Goal: Task Accomplishment & Management: Use online tool/utility

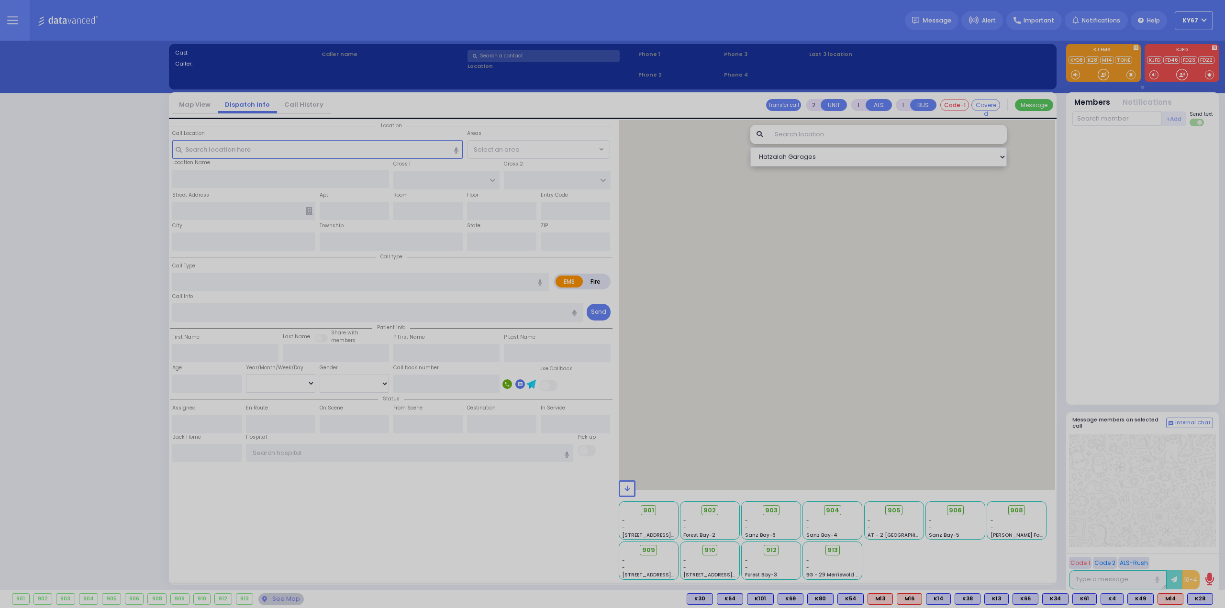
select select "9"
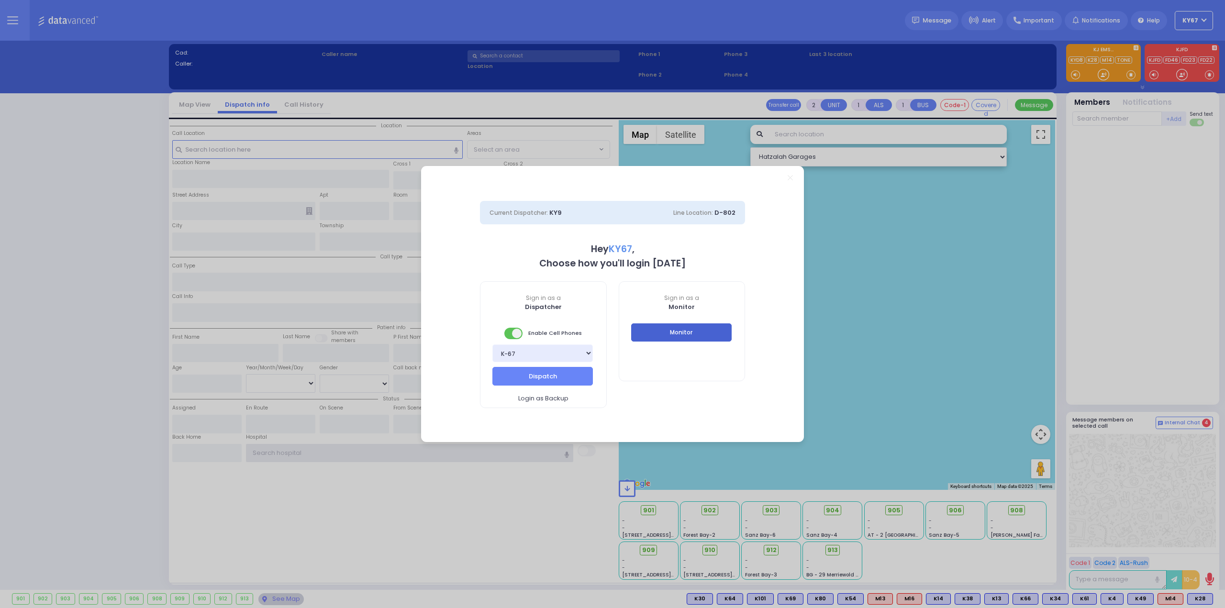
type input "Ky67"
click at [668, 330] on button "Monitor" at bounding box center [681, 332] width 100 height 18
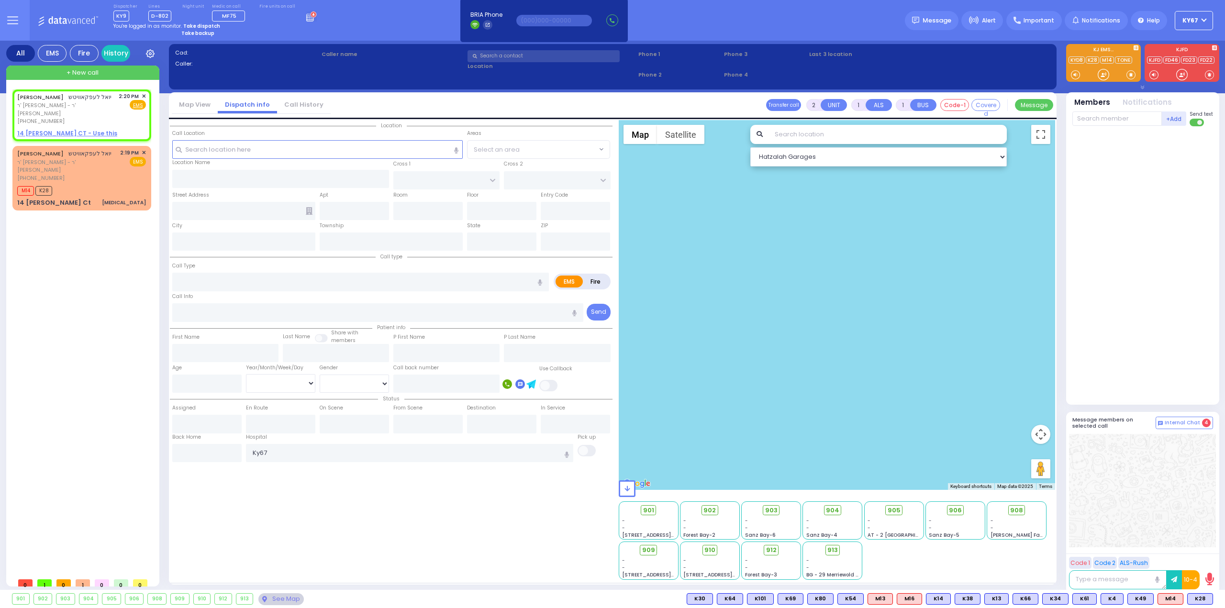
select select
radio input "true"
type input "[PERSON_NAME]"
select select
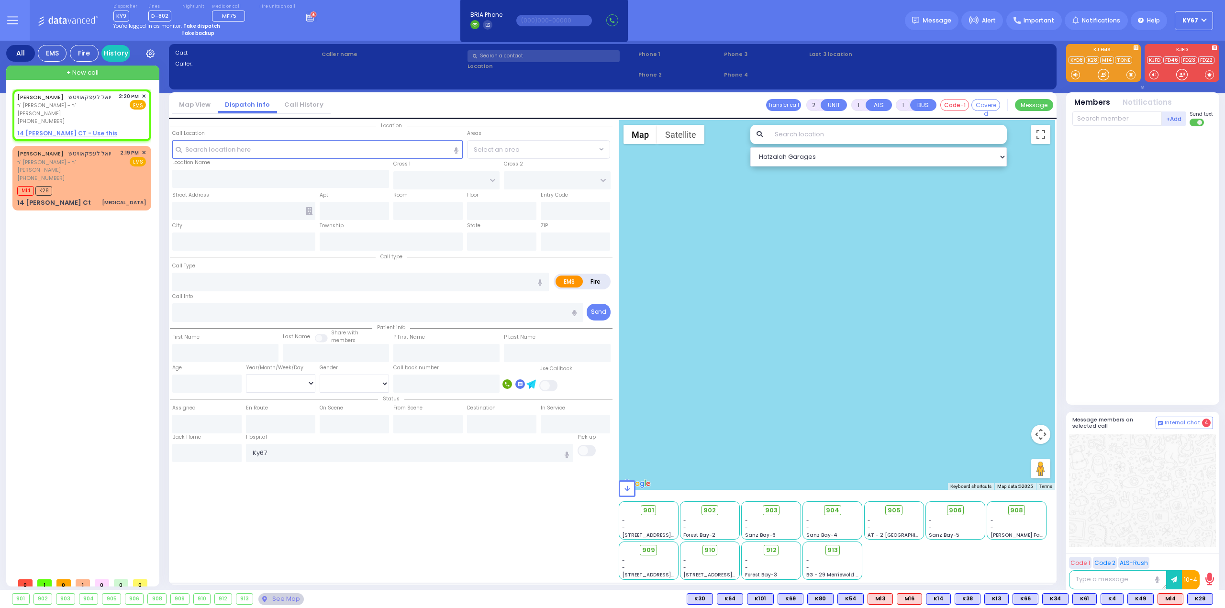
type input "14:20"
select select "Hatzalah Garages"
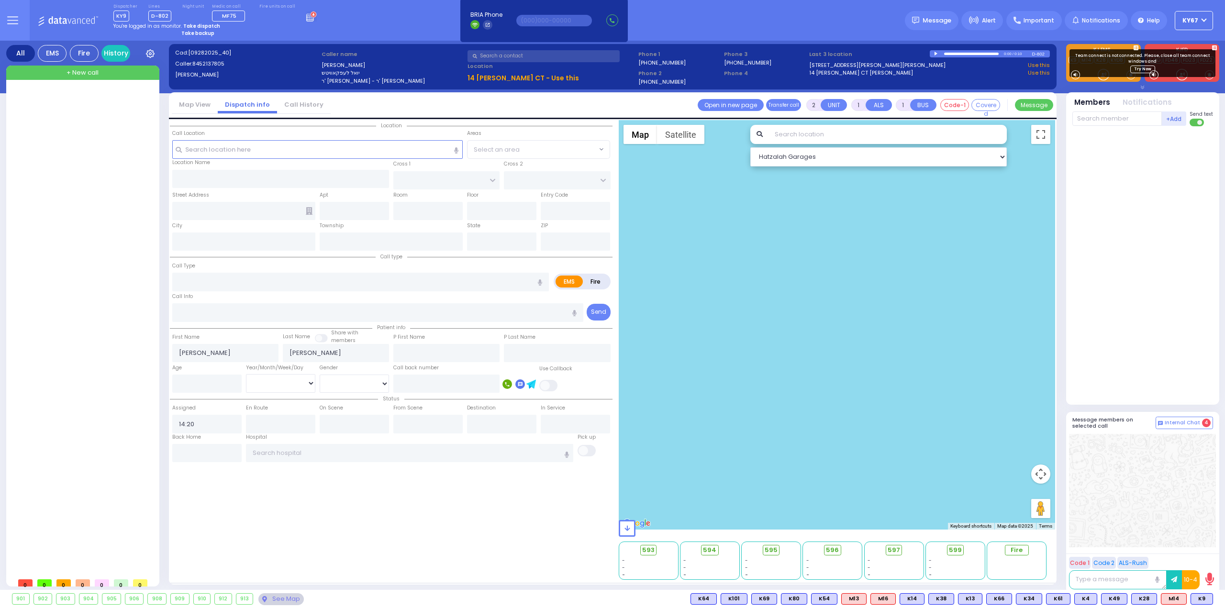
click at [13, 22] on icon at bounding box center [12, 20] width 11 height 11
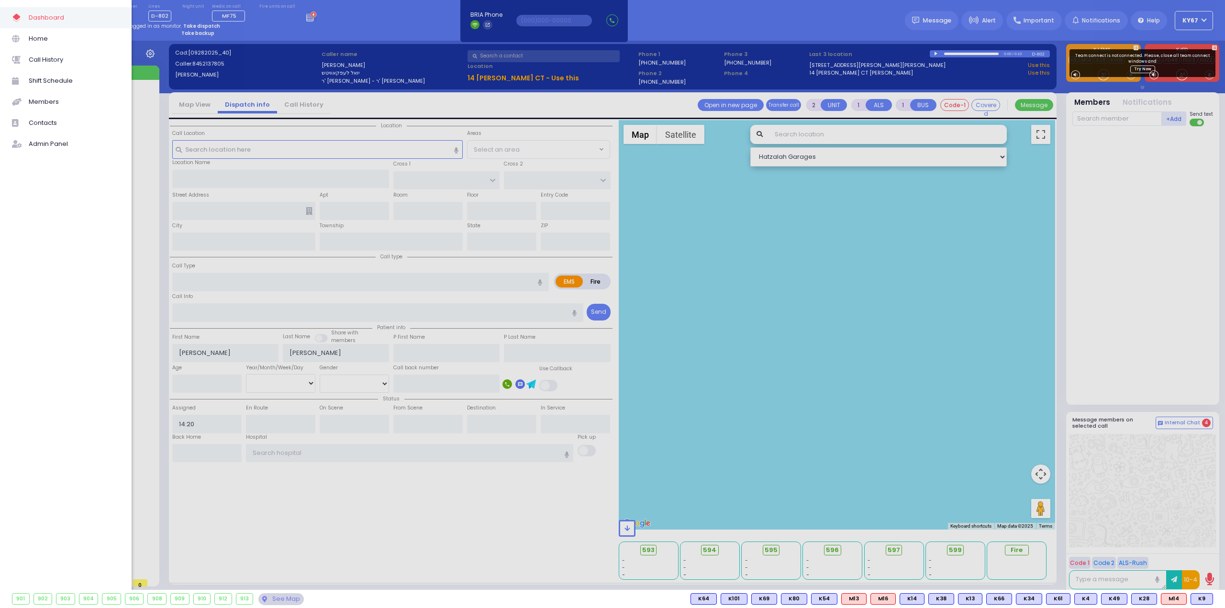
click at [363, 17] on div at bounding box center [612, 304] width 1225 height 608
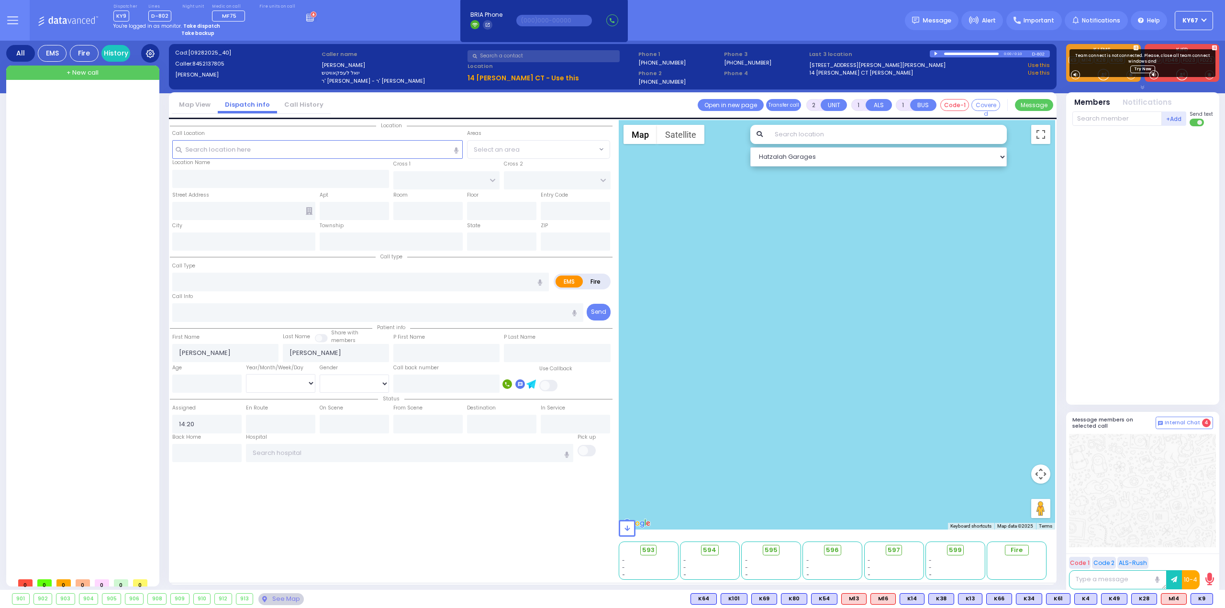
click at [152, 50] on icon at bounding box center [150, 53] width 9 height 9
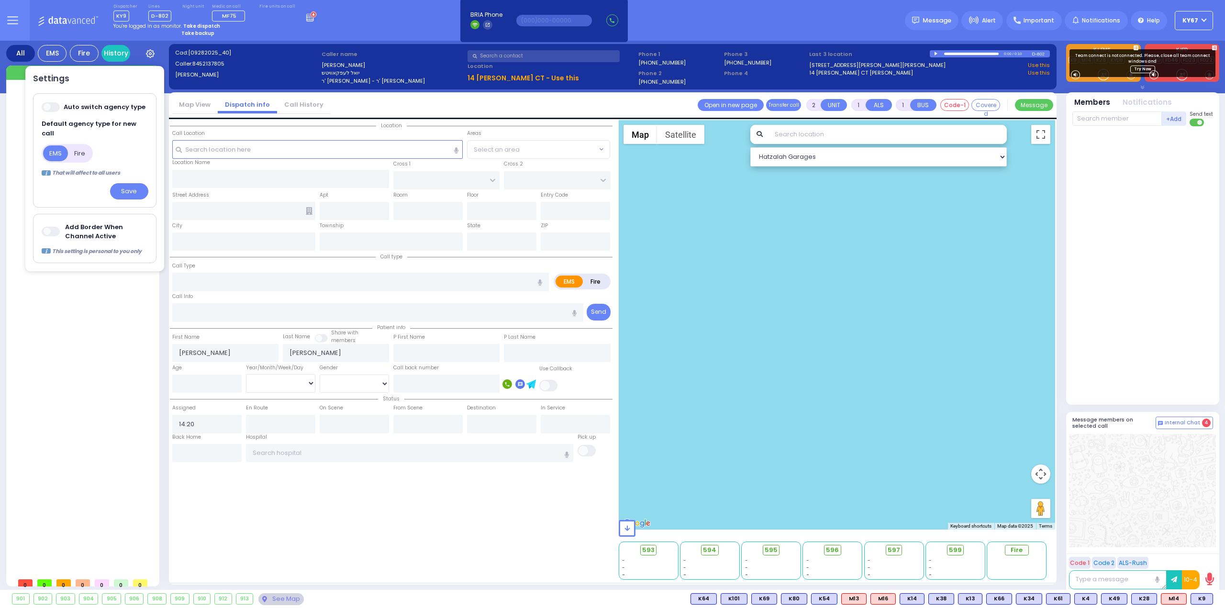
click at [42, 226] on label at bounding box center [51, 231] width 19 height 11
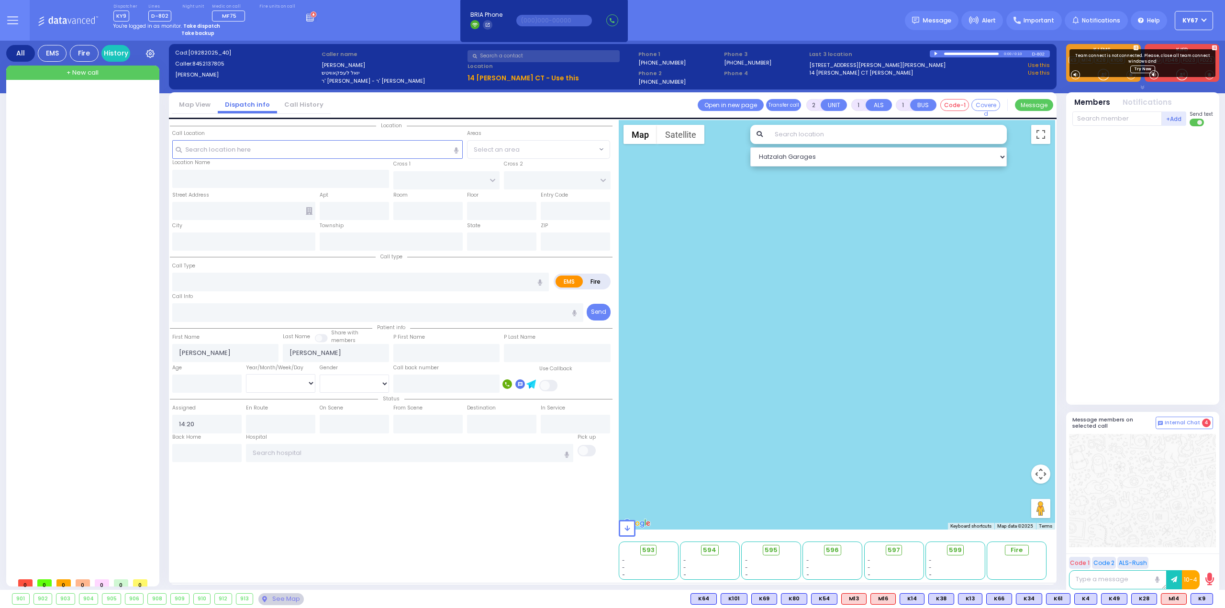
drag, startPoint x: 152, startPoint y: 54, endPoint x: 155, endPoint y: 69, distance: 15.6
click at [152, 54] on icon at bounding box center [150, 53] width 9 height 9
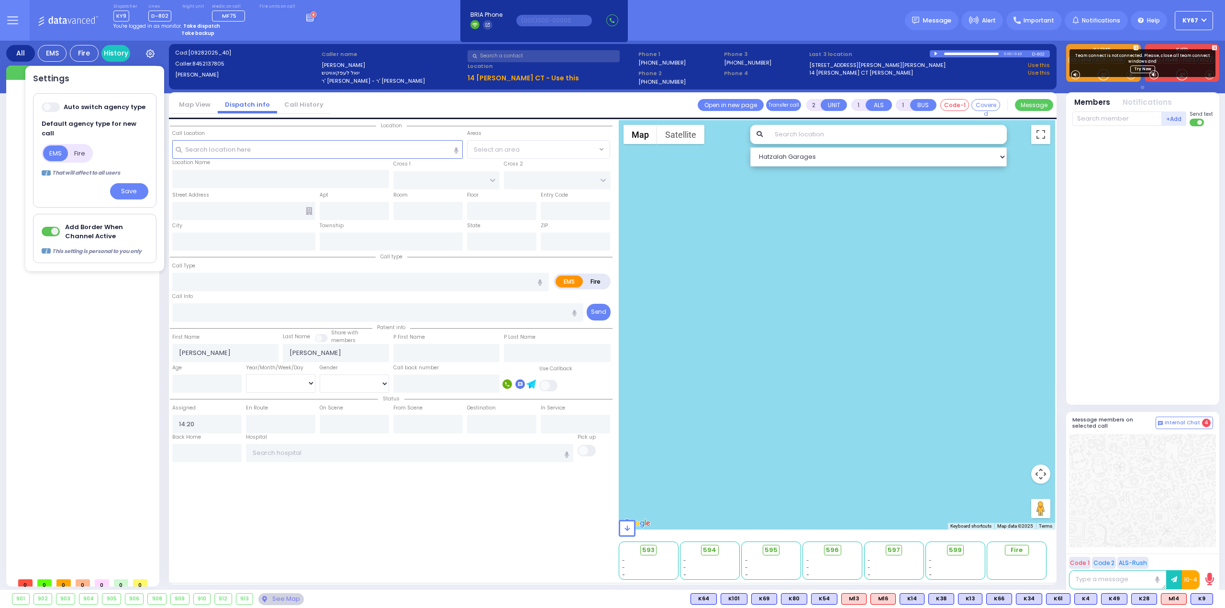
click at [50, 109] on span at bounding box center [51, 107] width 19 height 10
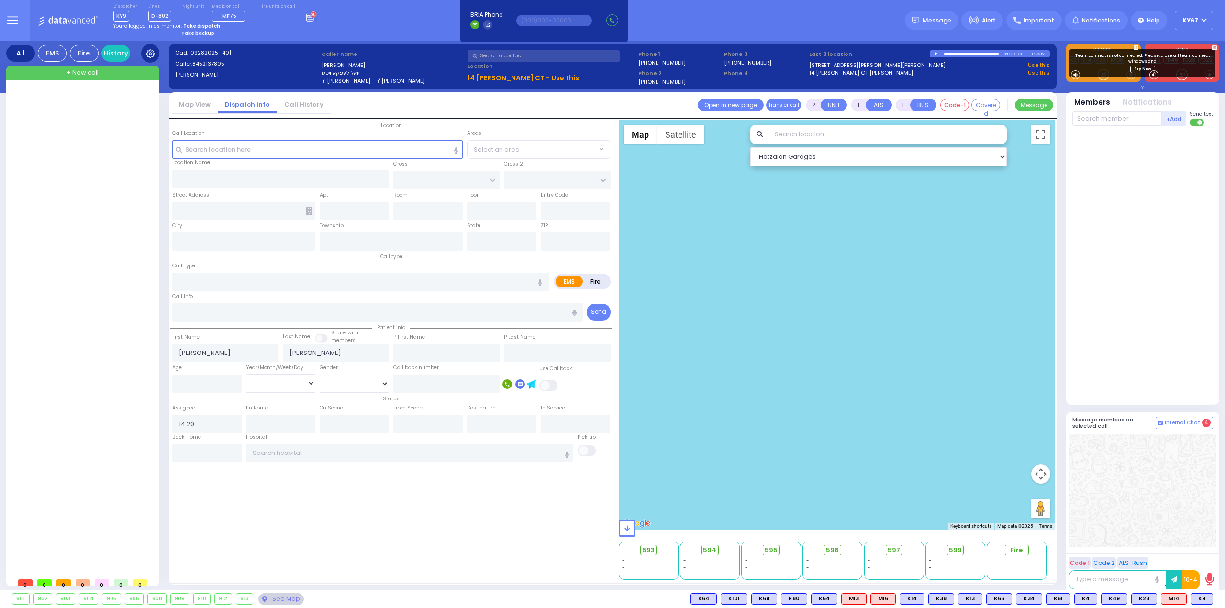
click at [149, 53] on icon at bounding box center [150, 53] width 9 height 9
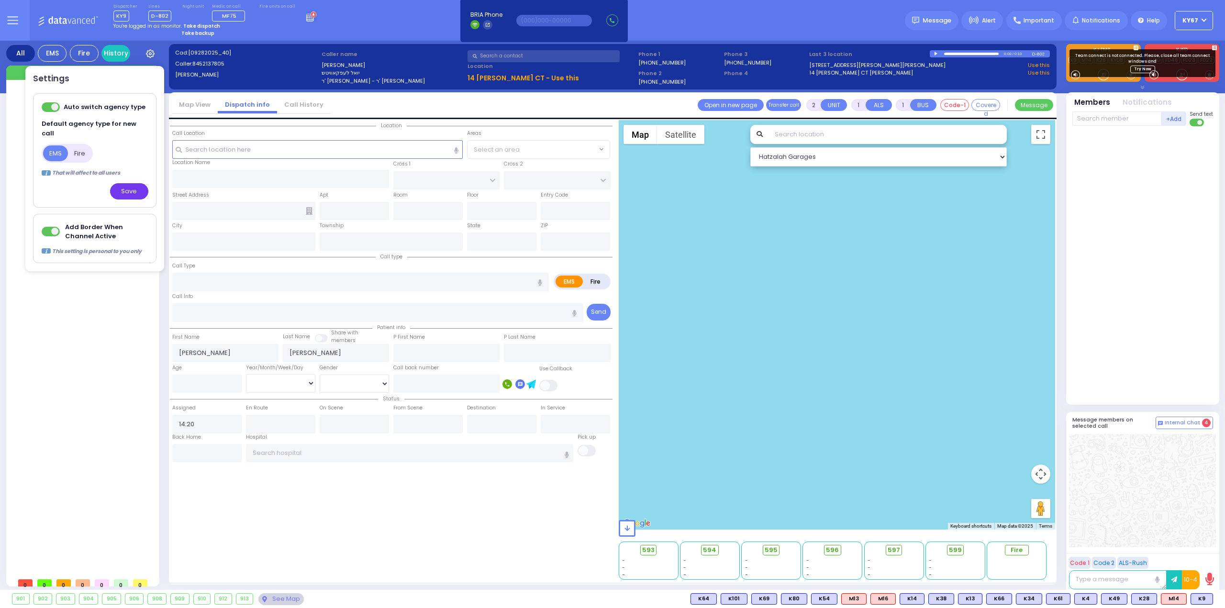
click at [136, 183] on div "Save" at bounding box center [129, 191] width 38 height 17
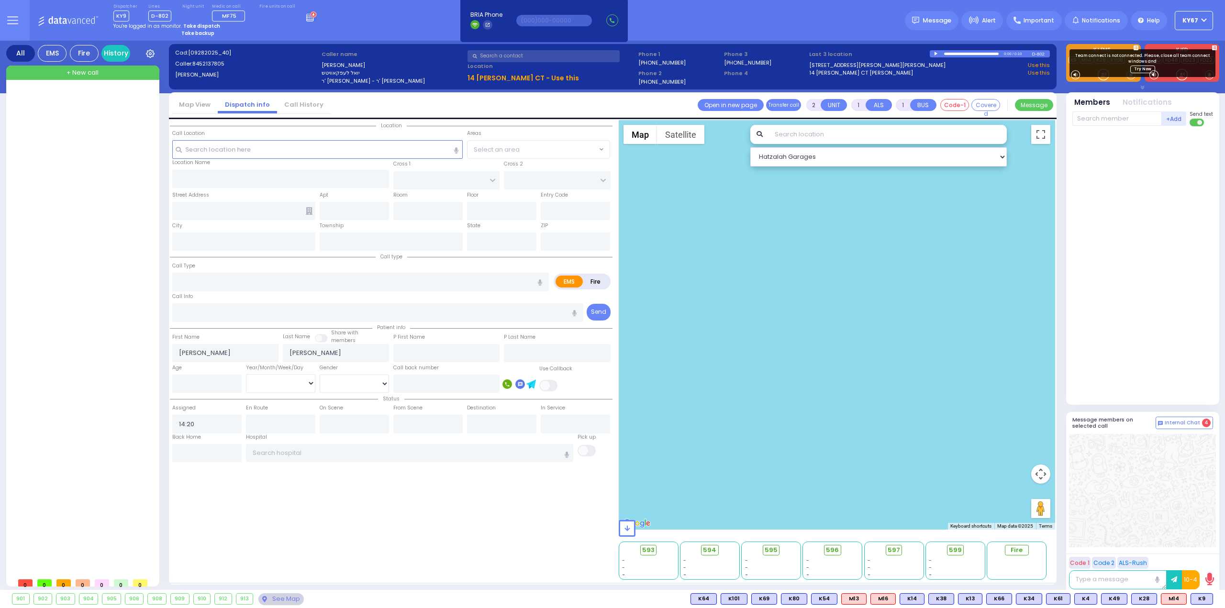
click at [351, 26] on div "Dispatcher KY9 shift has started. Are you ? Lines D-802" at bounding box center [612, 20] width 1225 height 41
click at [758, 28] on div "Dispatcher KY9 shift has started. Are you ? Lines D-802" at bounding box center [612, 20] width 1225 height 41
